Goal: Information Seeking & Learning: Learn about a topic

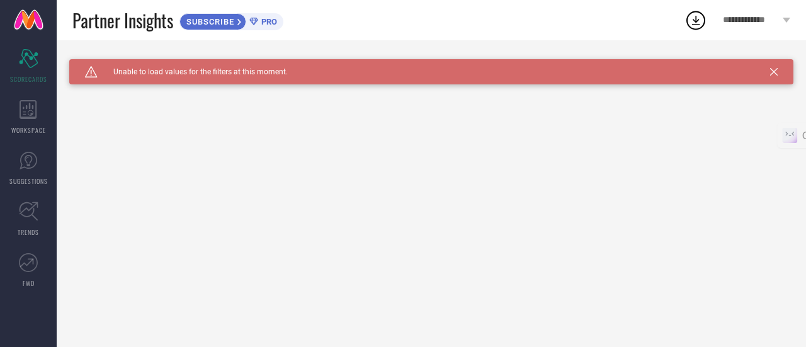
click at [270, 18] on span "PRO" at bounding box center [267, 21] width 19 height 9
click at [740, 119] on icon at bounding box center [735, 120] width 9 height 15
click at [776, 72] on icon at bounding box center [774, 72] width 8 height 8
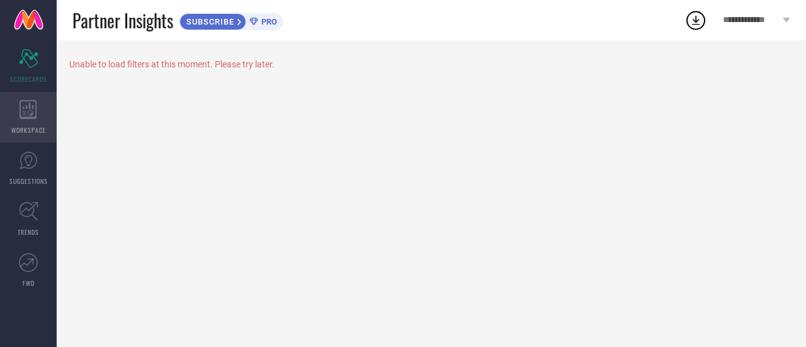
click at [35, 120] on div "WORKSPACE" at bounding box center [28, 117] width 57 height 50
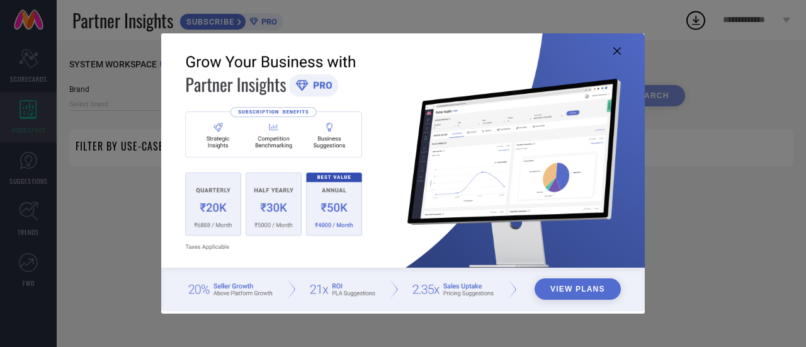
type input "1 STOP FASHION"
type input "All"
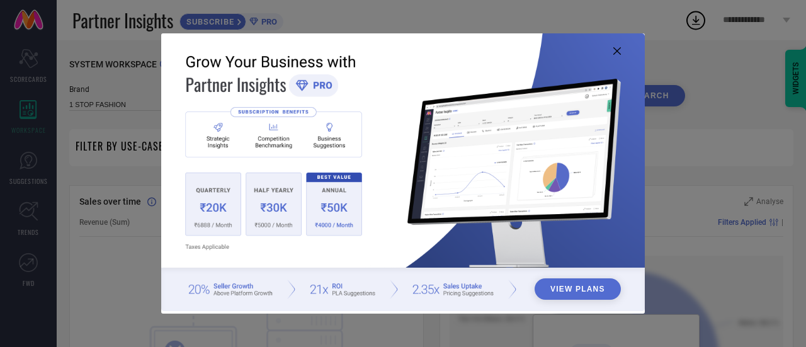
click at [617, 47] on icon at bounding box center [618, 51] width 8 height 8
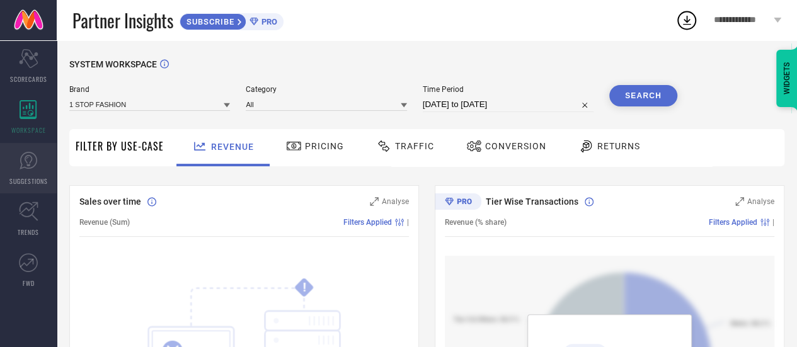
click at [24, 161] on icon at bounding box center [28, 160] width 19 height 19
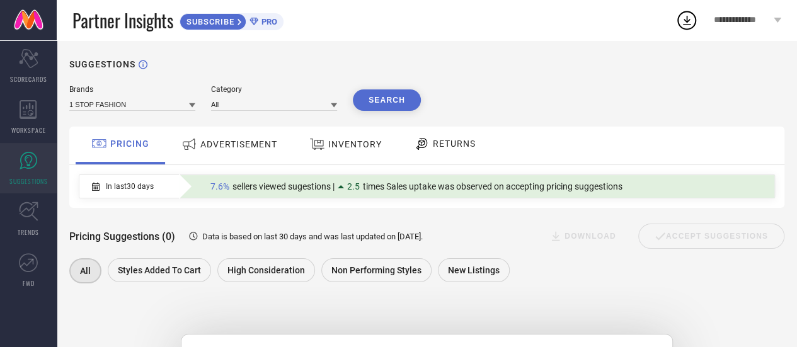
click at [227, 137] on div "ADVERTISEMENT" at bounding box center [229, 144] width 102 height 23
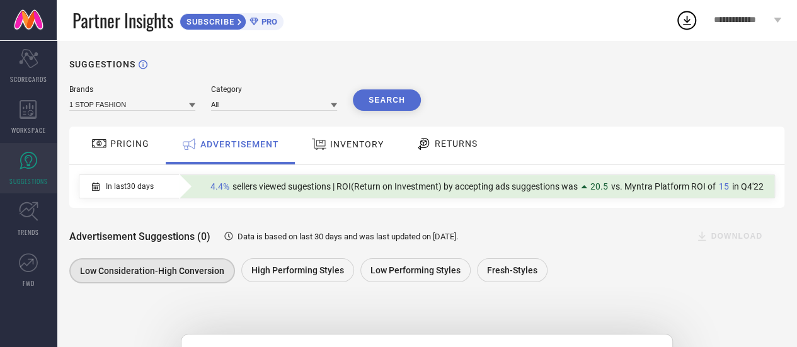
click at [349, 140] on span "INVENTORY" at bounding box center [357, 144] width 54 height 10
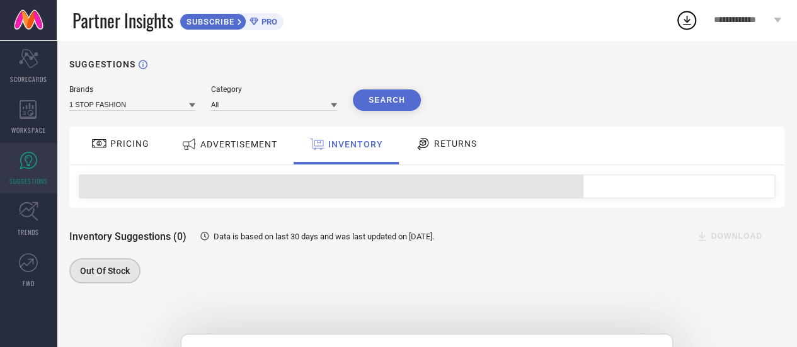
click at [435, 138] on div "RETURNS" at bounding box center [446, 143] width 68 height 21
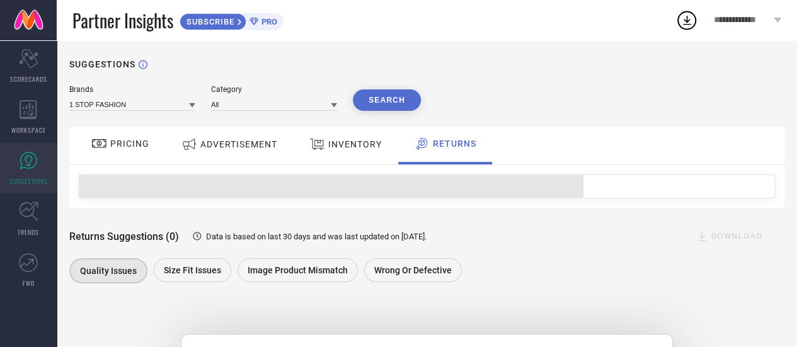
click at [132, 149] on span "PRICING" at bounding box center [129, 144] width 39 height 10
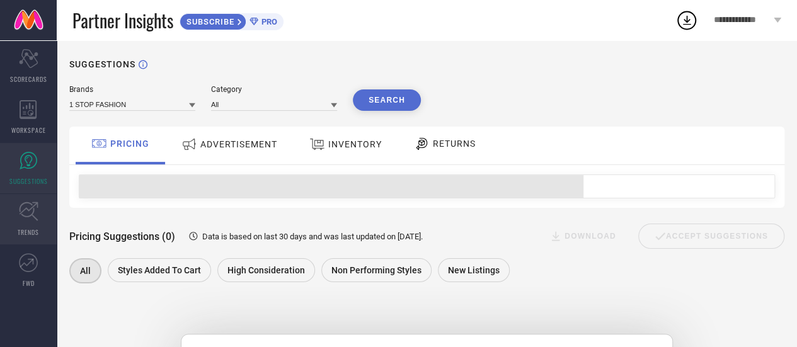
click at [31, 233] on span "TRENDS" at bounding box center [28, 231] width 21 height 9
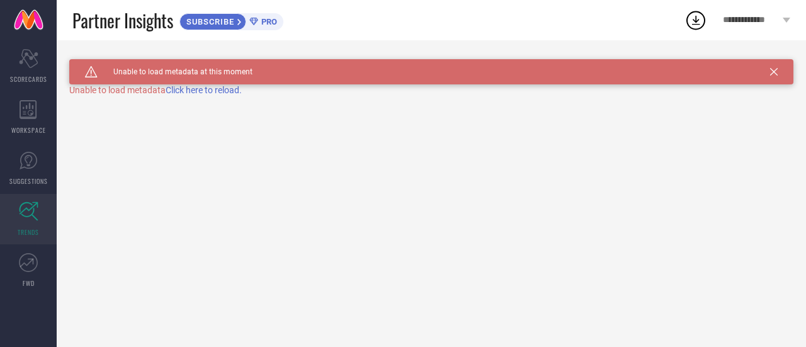
click at [208, 88] on span "Click here to reload." at bounding box center [204, 90] width 76 height 10
